Goal: Information Seeking & Learning: Learn about a topic

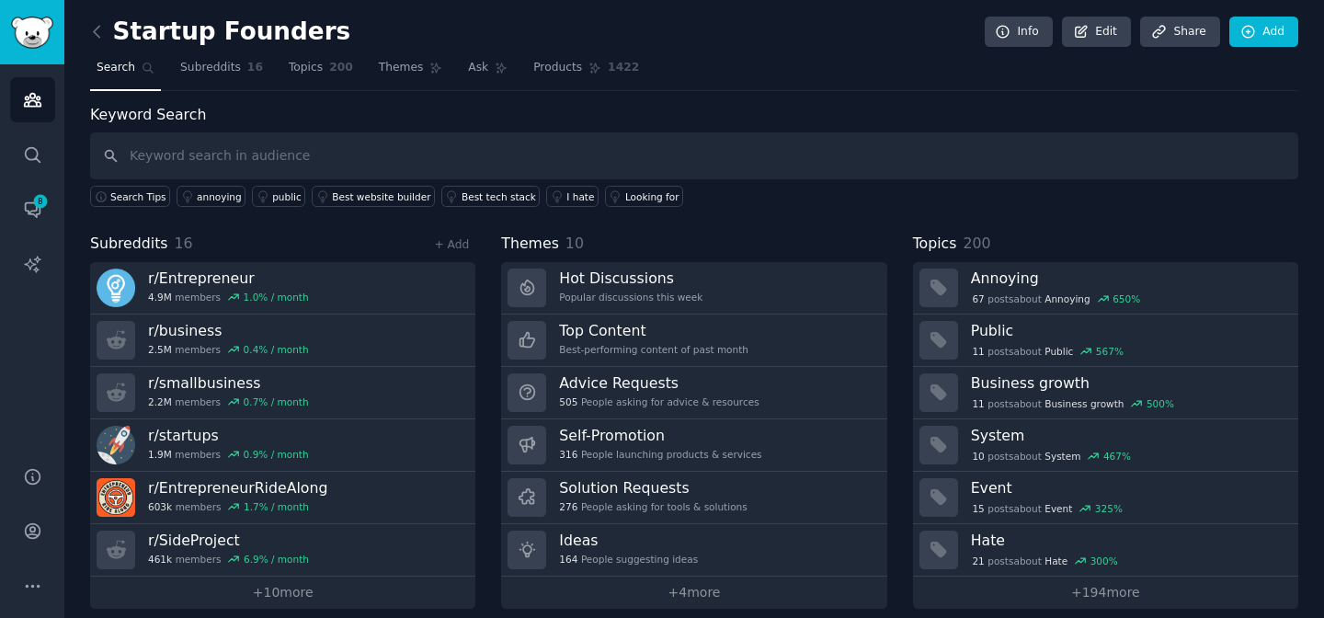
click at [697, 257] on div "Themes 10 Hot Discussions Popular discussions this week Top Content Best-perfor…" at bounding box center [693, 421] width 385 height 376
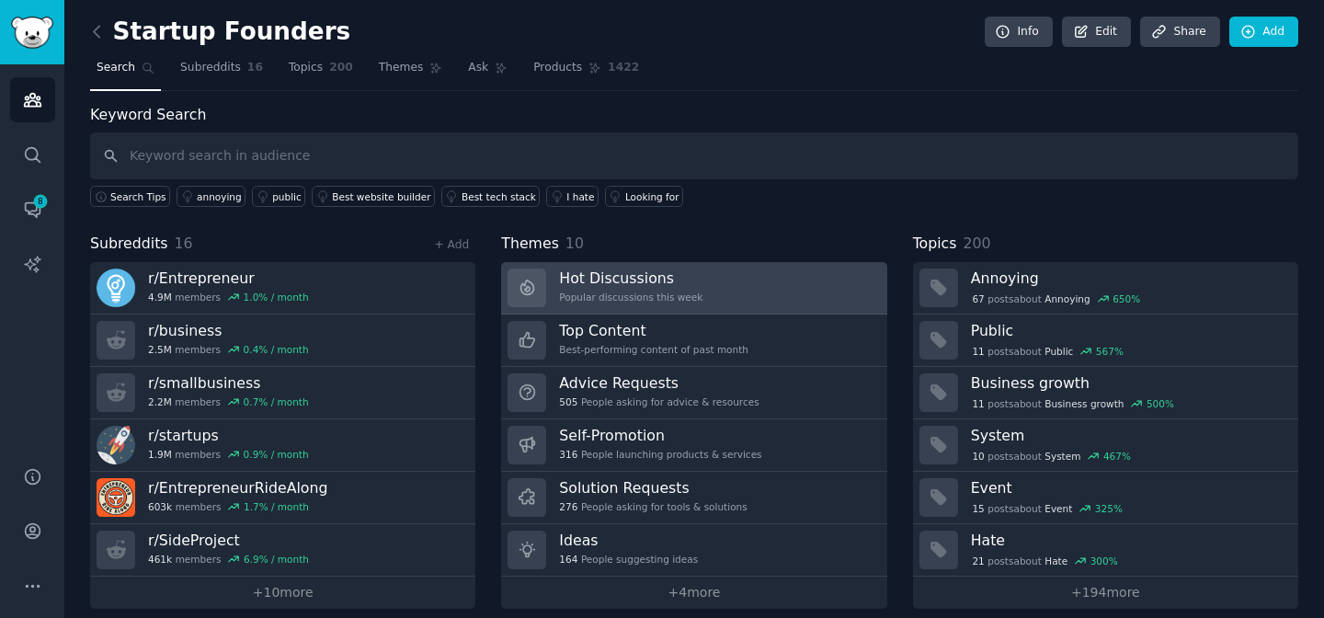
click at [716, 301] on link "Hot Discussions Popular discussions this week" at bounding box center [693, 288] width 385 height 52
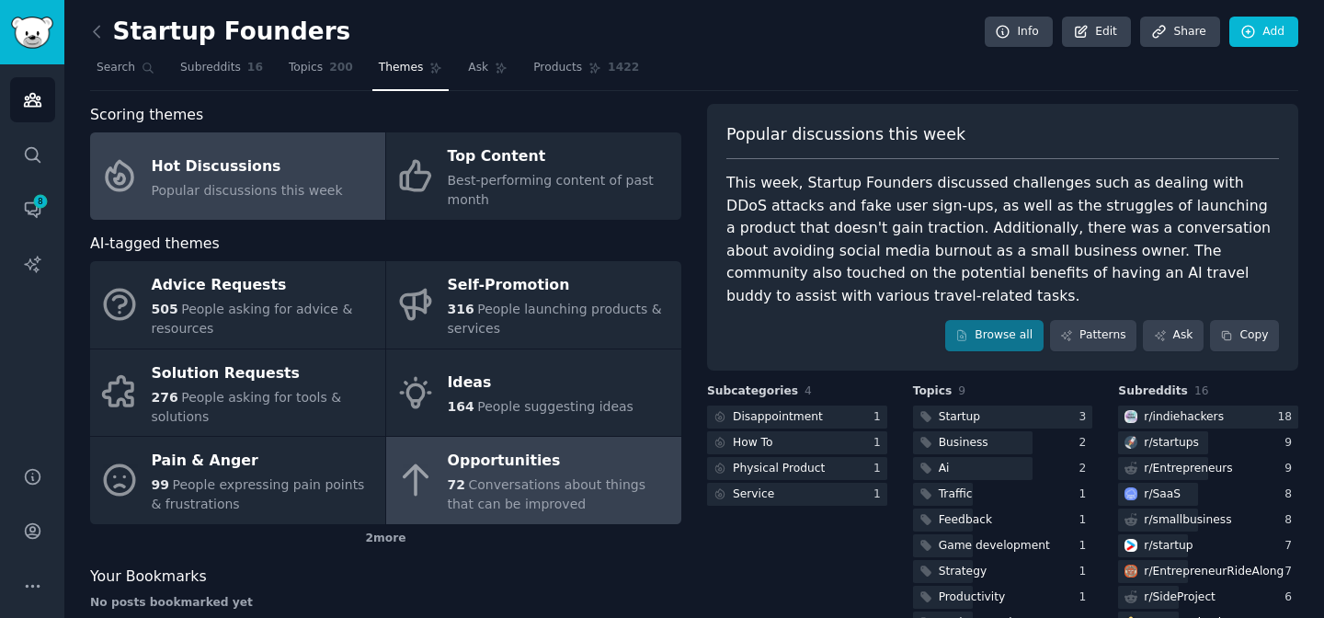
click at [576, 479] on span "Conversations about things that can be improved" at bounding box center [547, 494] width 198 height 34
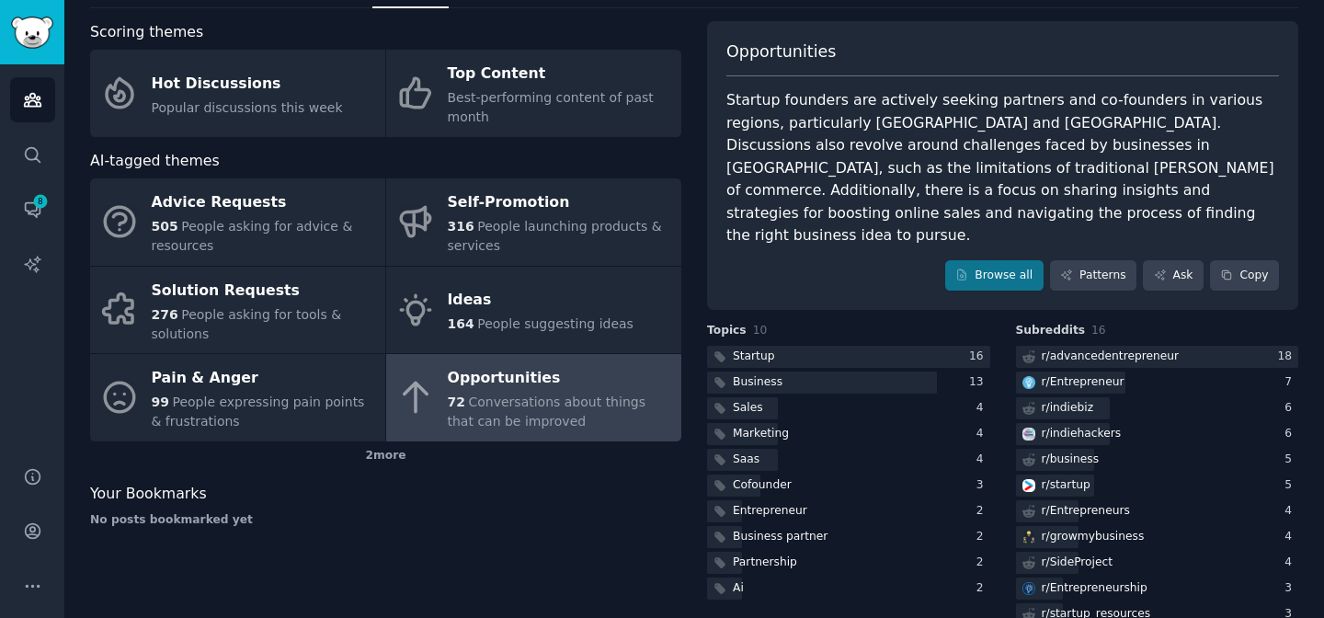
scroll to position [85, 0]
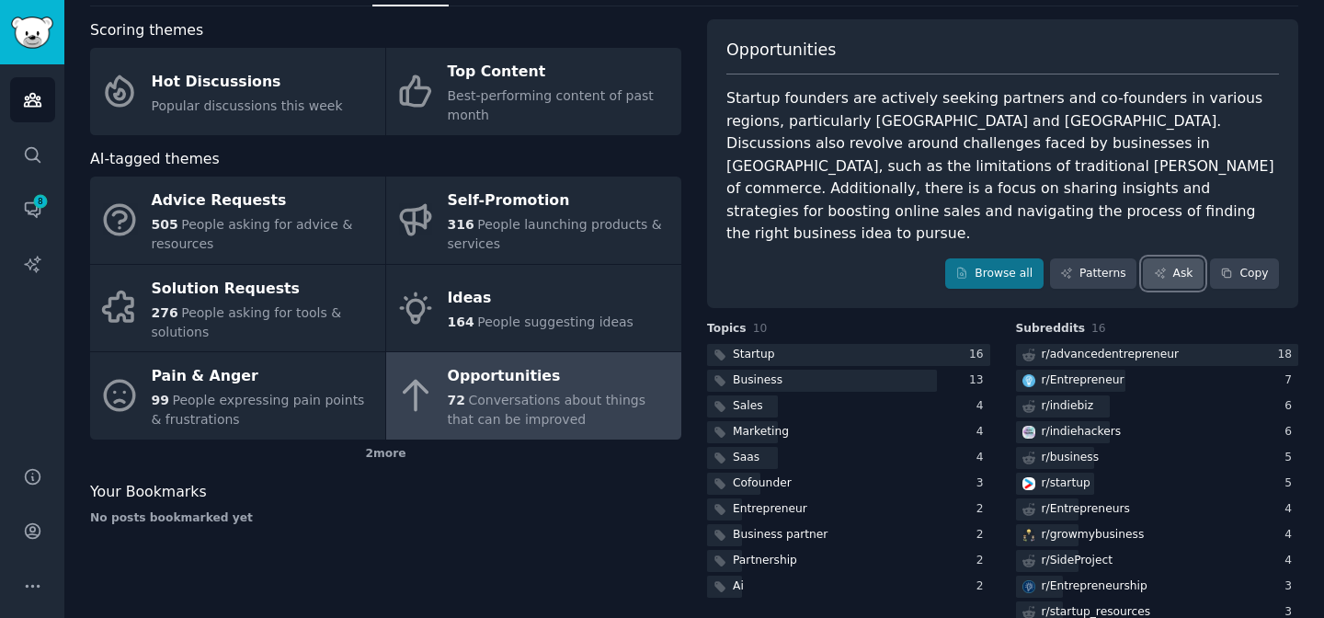
click at [1163, 258] on link "Ask" at bounding box center [1173, 273] width 61 height 31
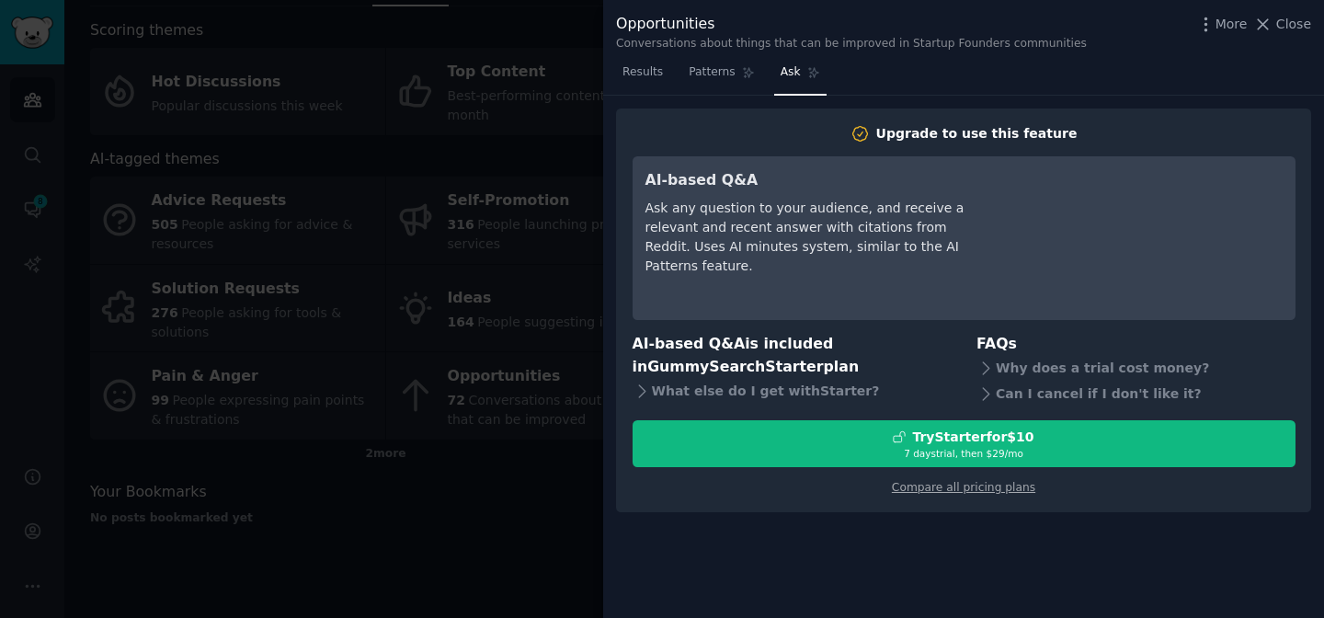
click at [1283, 13] on div "More Close" at bounding box center [1253, 24] width 115 height 23
click at [1272, 23] on icon at bounding box center [1262, 24] width 19 height 19
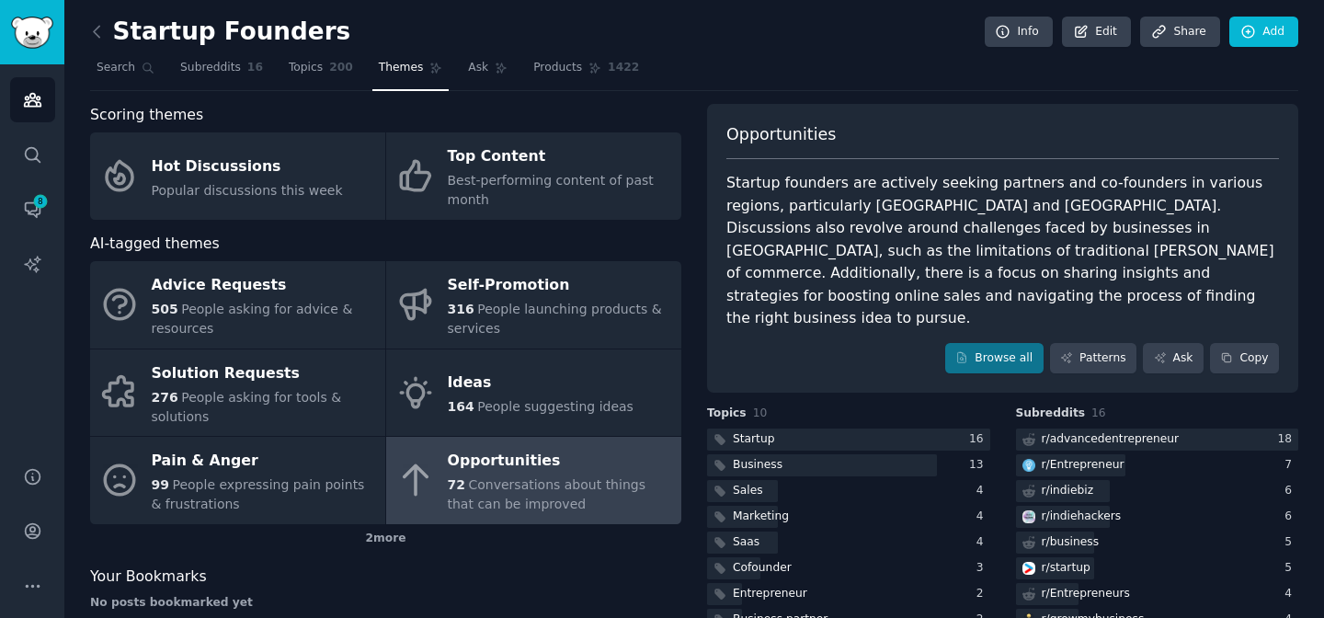
click at [274, 64] on nav "Search Subreddits 16 Topics 200 Themes Ask Products 1422" at bounding box center [694, 72] width 1208 height 38
click at [294, 66] on span "Topics" at bounding box center [306, 68] width 34 height 17
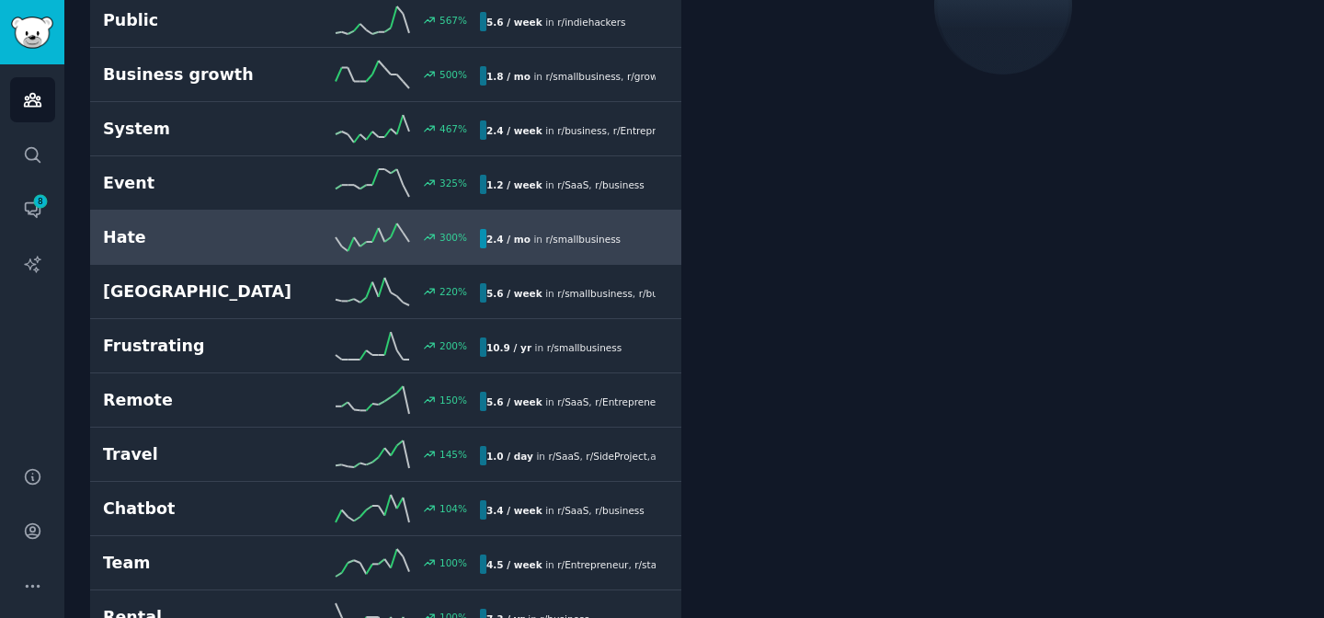
scroll to position [263, 0]
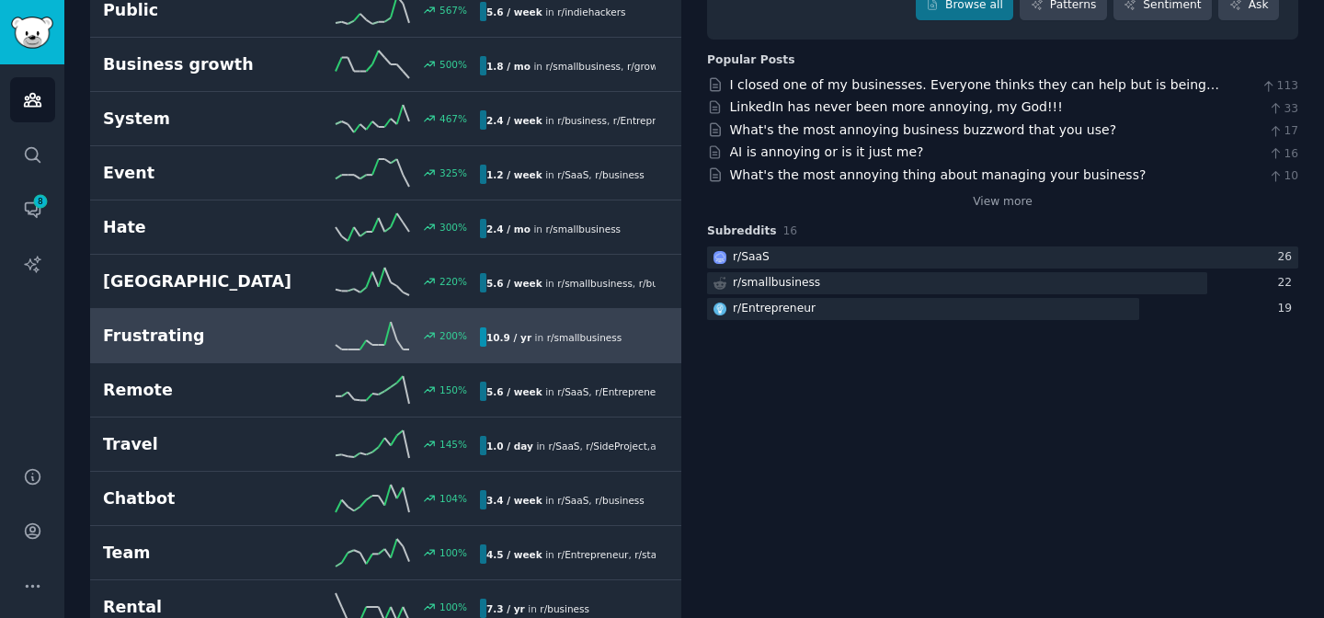
click at [508, 327] on div "10.9 / yr in r/ smallbusiness" at bounding box center [554, 336] width 148 height 19
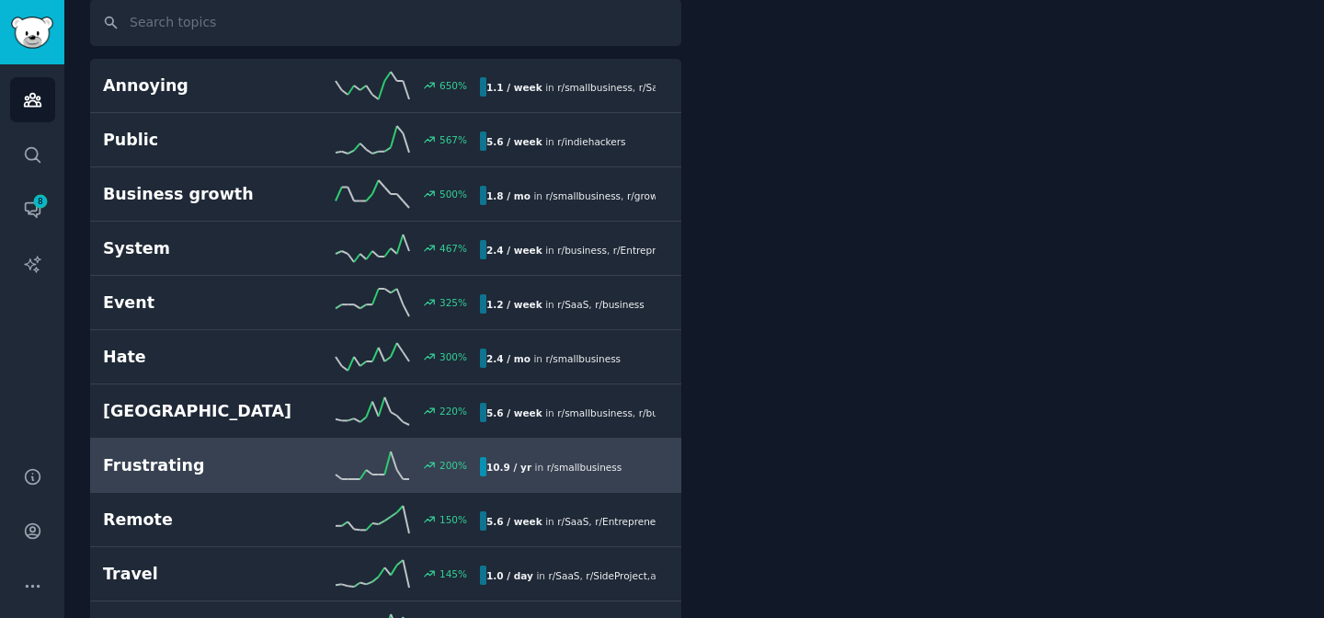
scroll to position [103, 0]
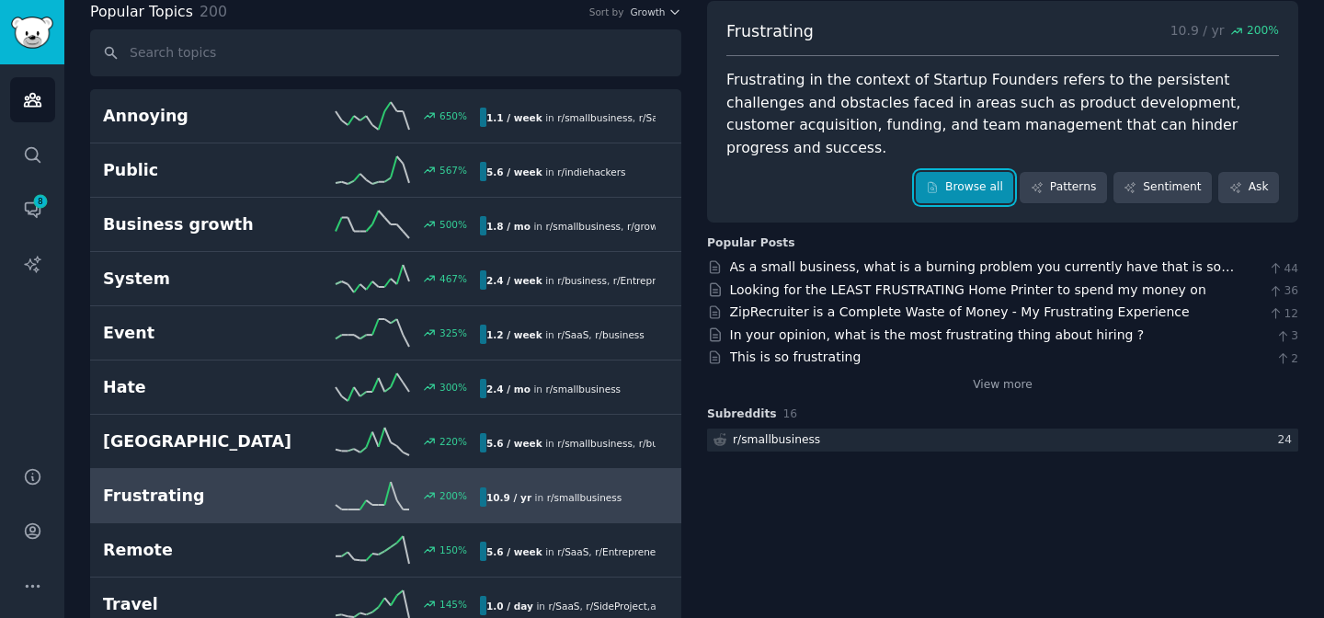
click at [977, 172] on link "Browse all" at bounding box center [965, 187] width 98 height 31
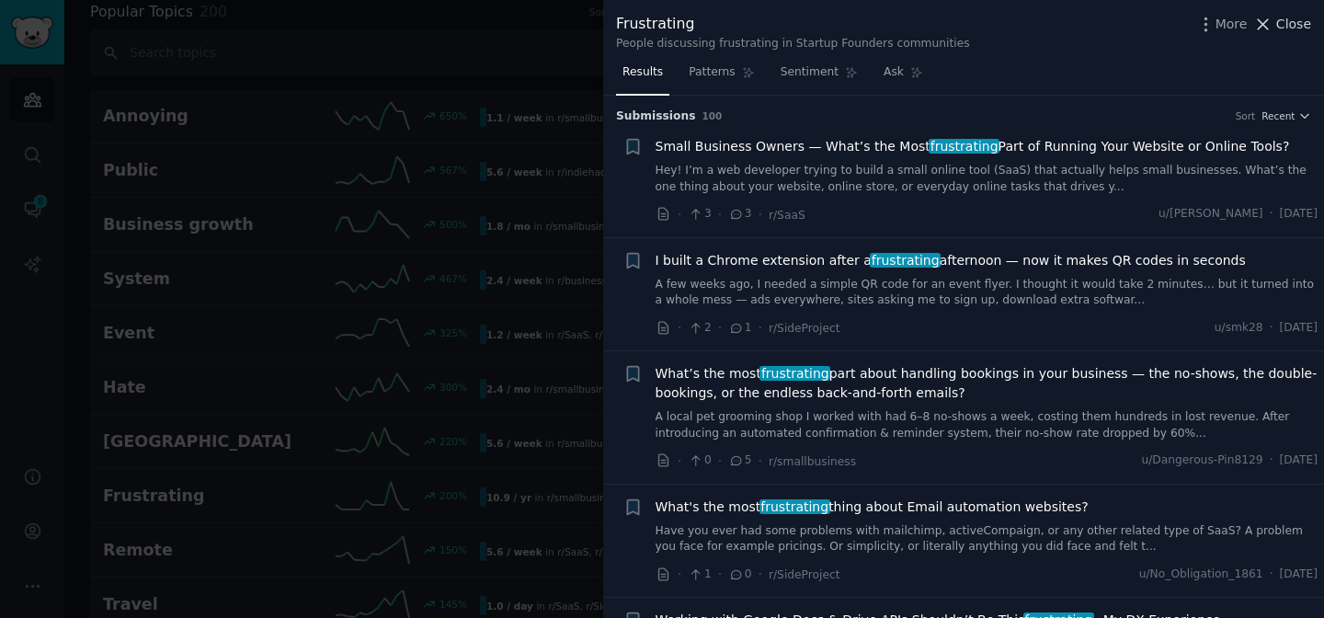
click at [1284, 17] on span "Close" at bounding box center [1293, 24] width 35 height 19
